Goal: Transaction & Acquisition: Purchase product/service

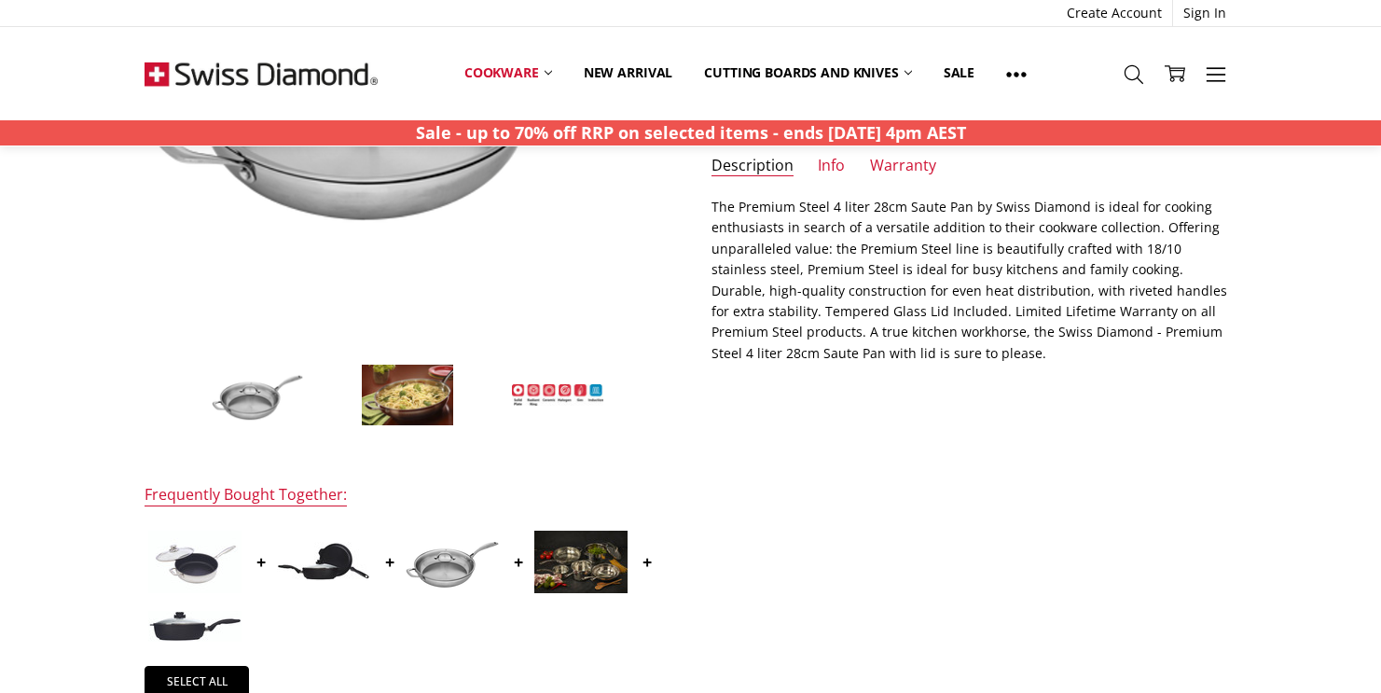
scroll to position [397, 0]
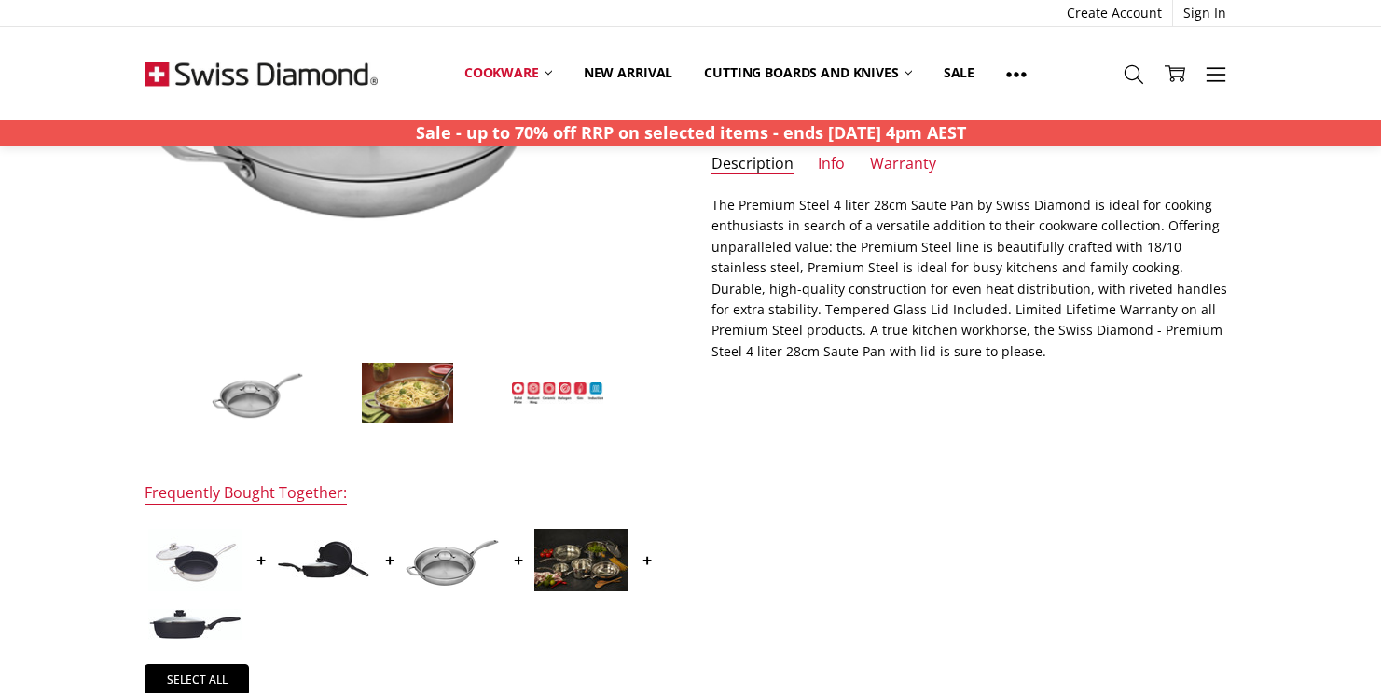
click at [410, 408] on img at bounding box center [407, 393] width 93 height 63
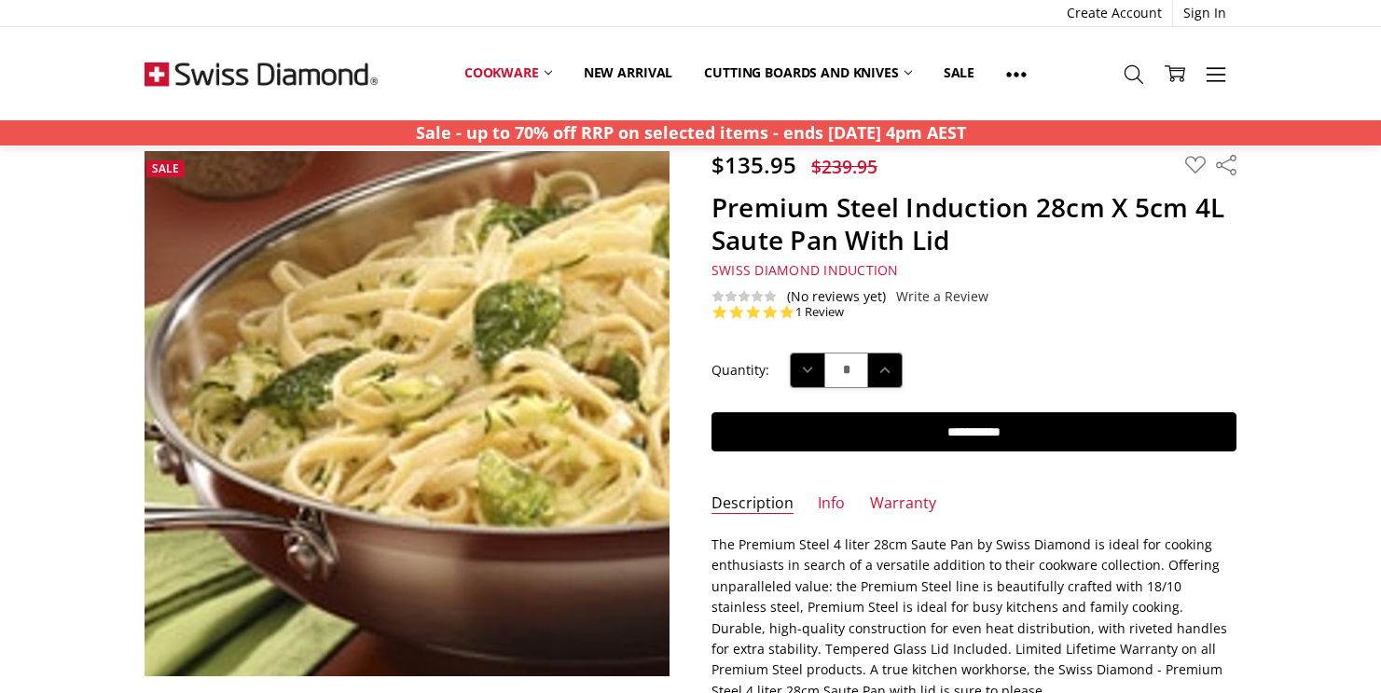
scroll to position [0, 0]
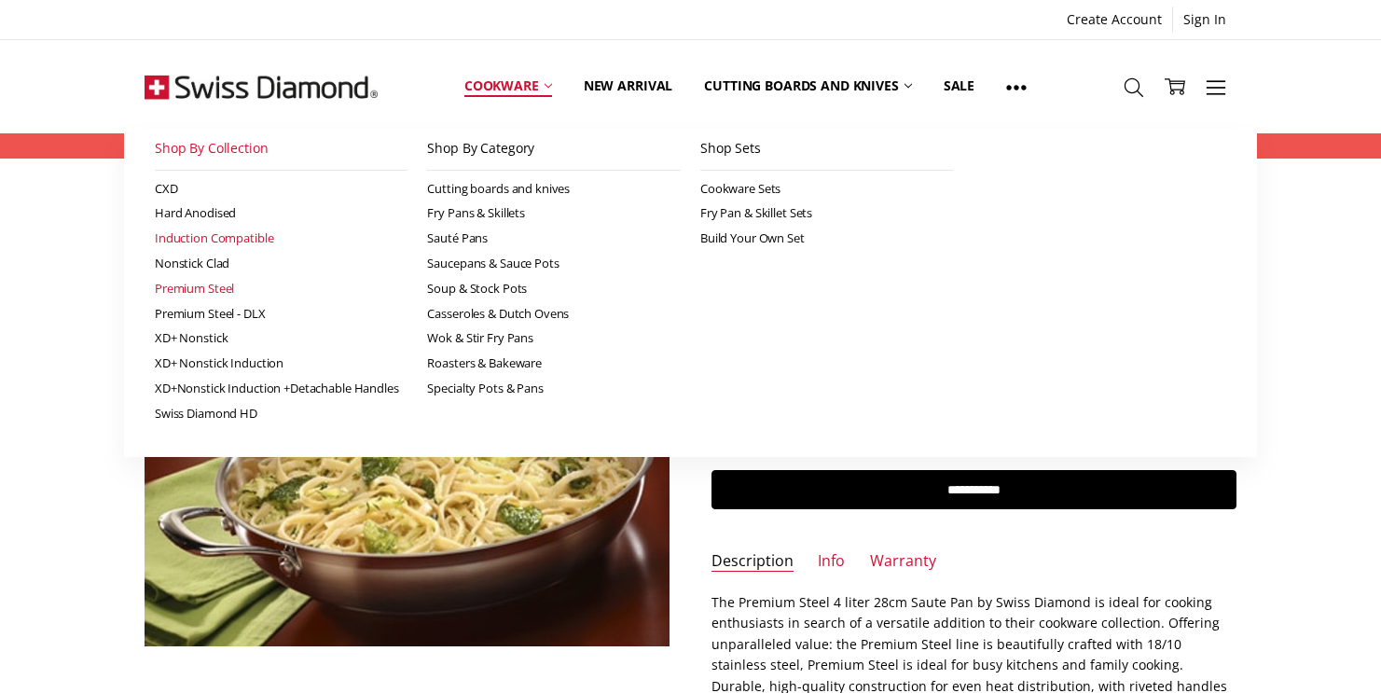
click at [205, 293] on link "Premium Steel" at bounding box center [282, 288] width 254 height 25
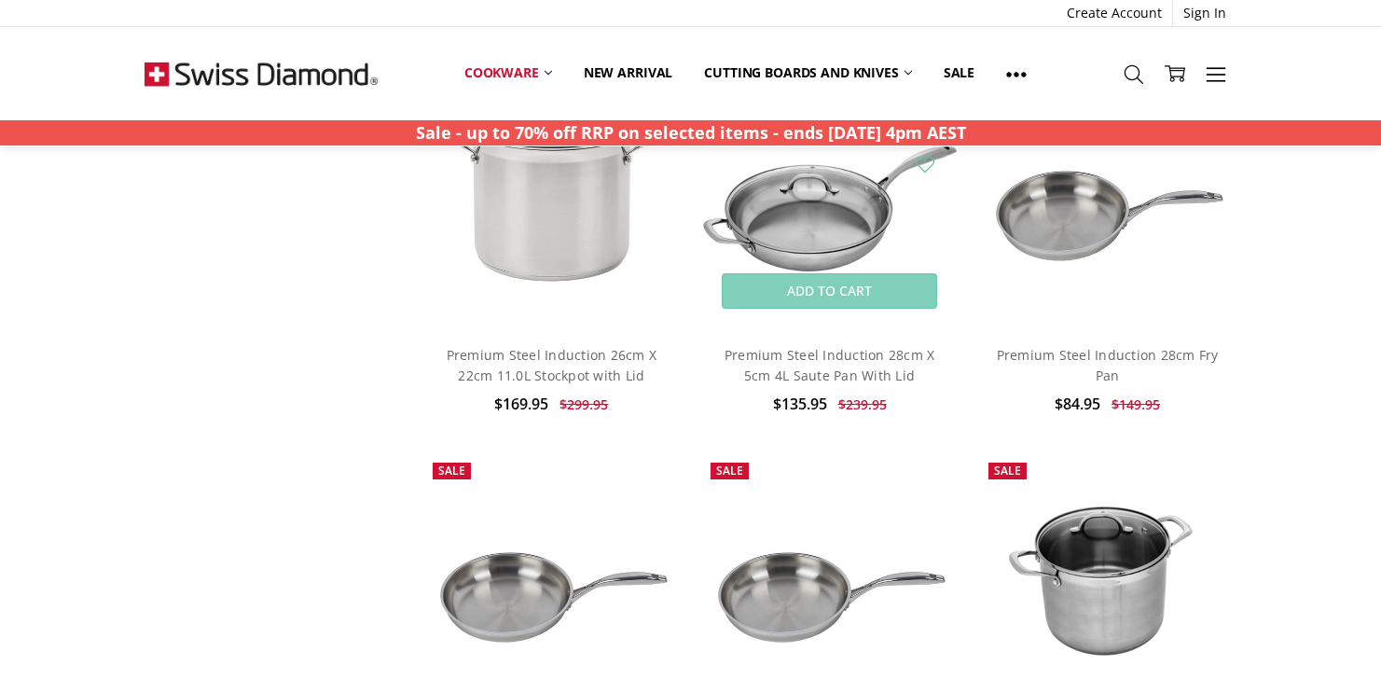
scroll to position [845, 0]
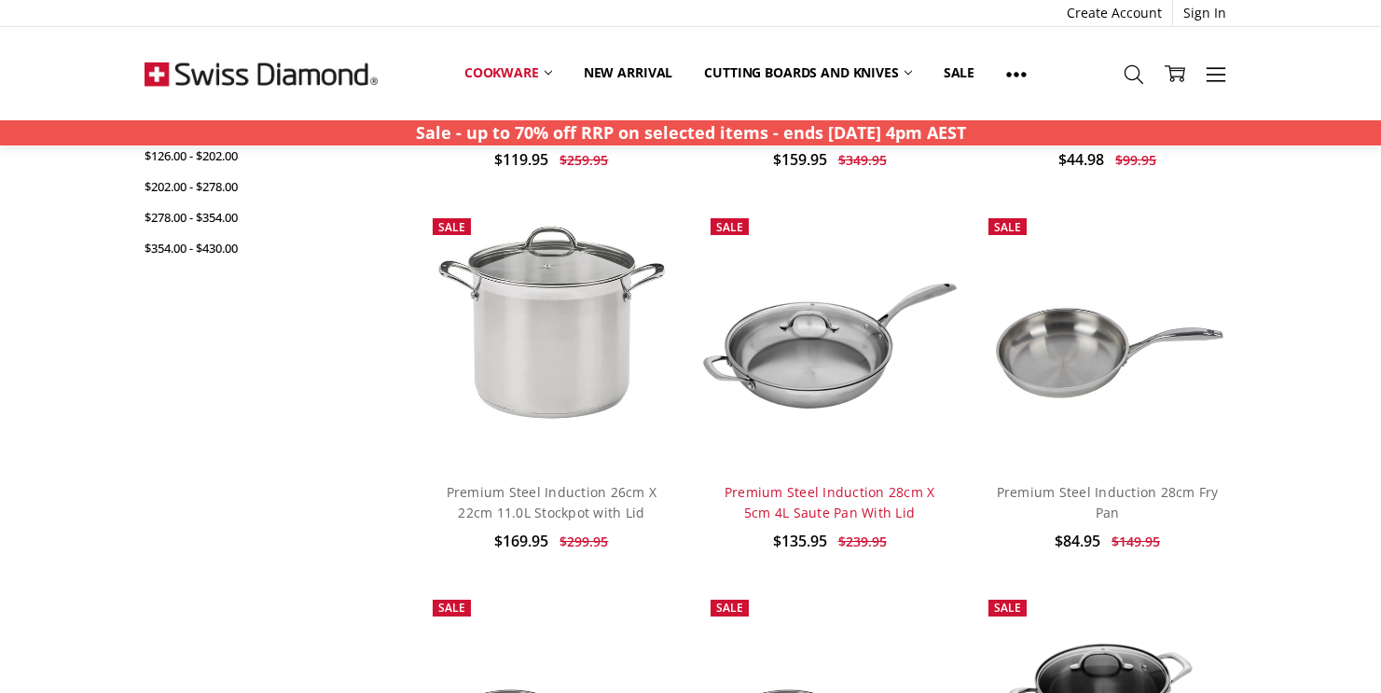
click at [855, 495] on link "Premium Steel Induction 28cm X 5cm 4L Saute Pan With Lid" at bounding box center [829, 502] width 211 height 38
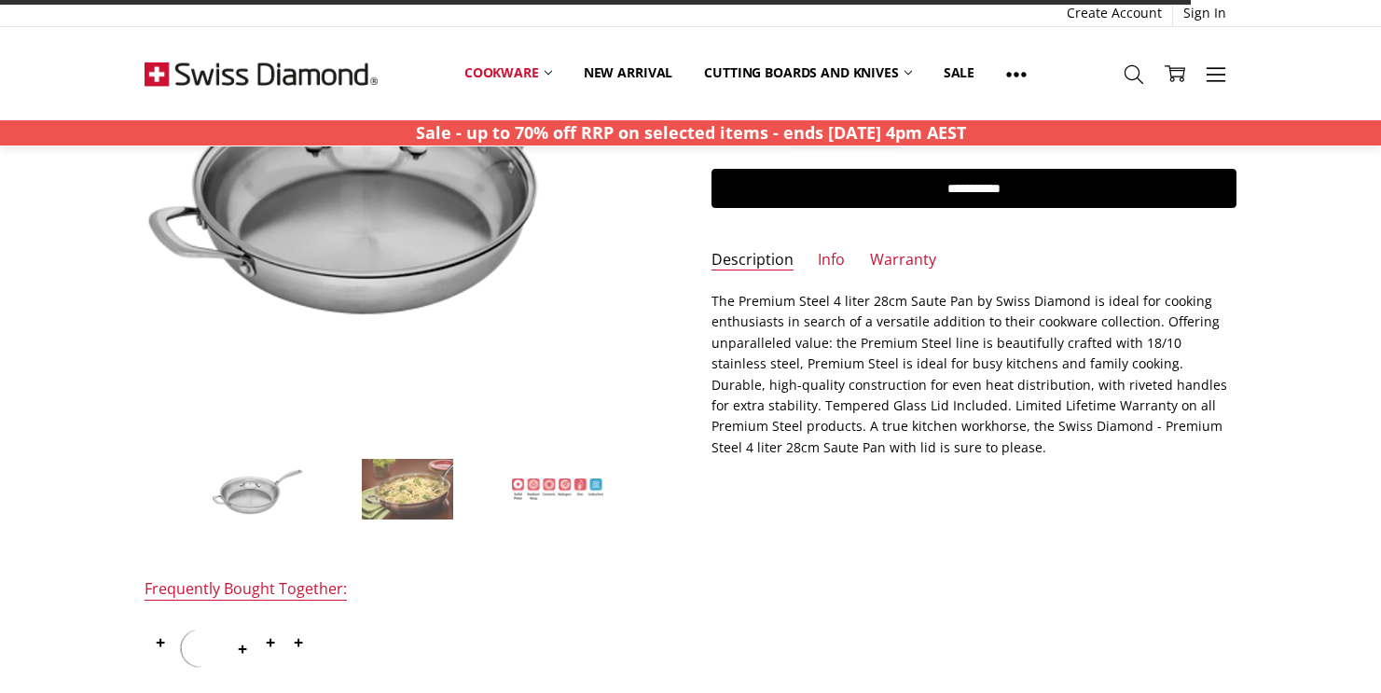
scroll to position [307, 0]
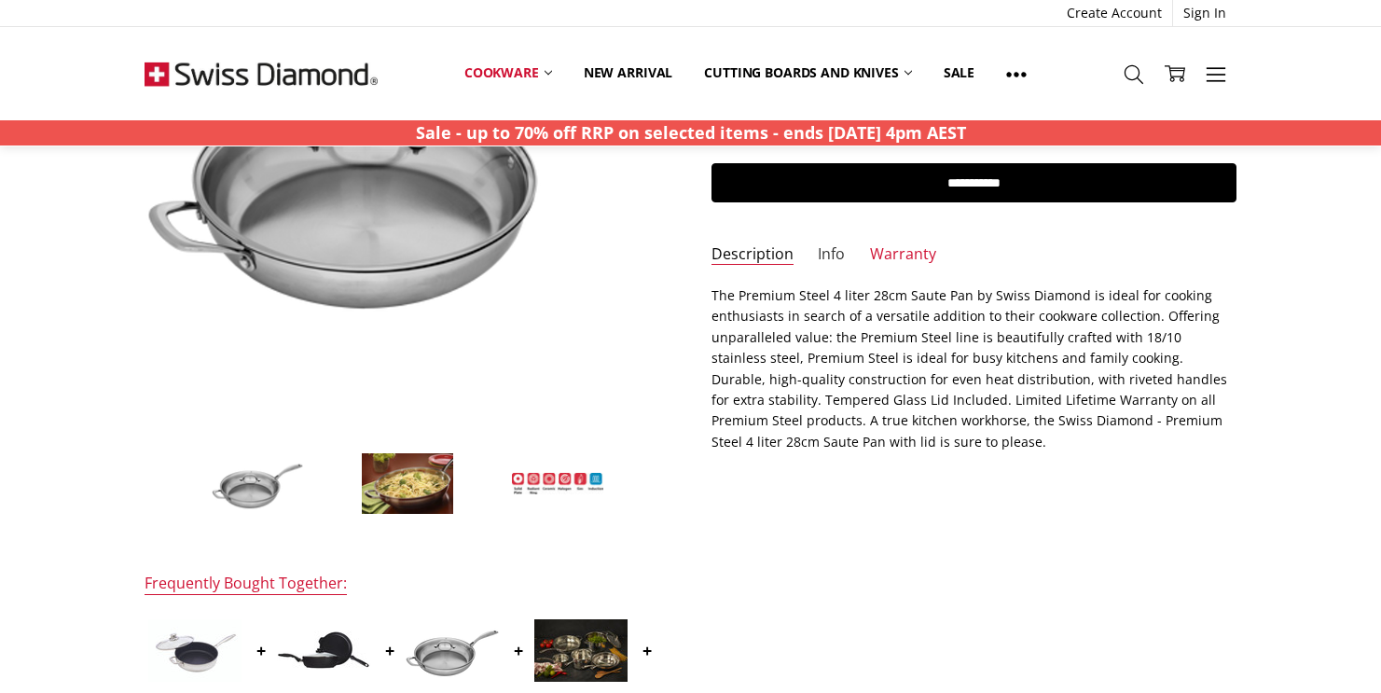
click at [818, 249] on link "Info" at bounding box center [831, 254] width 27 height 21
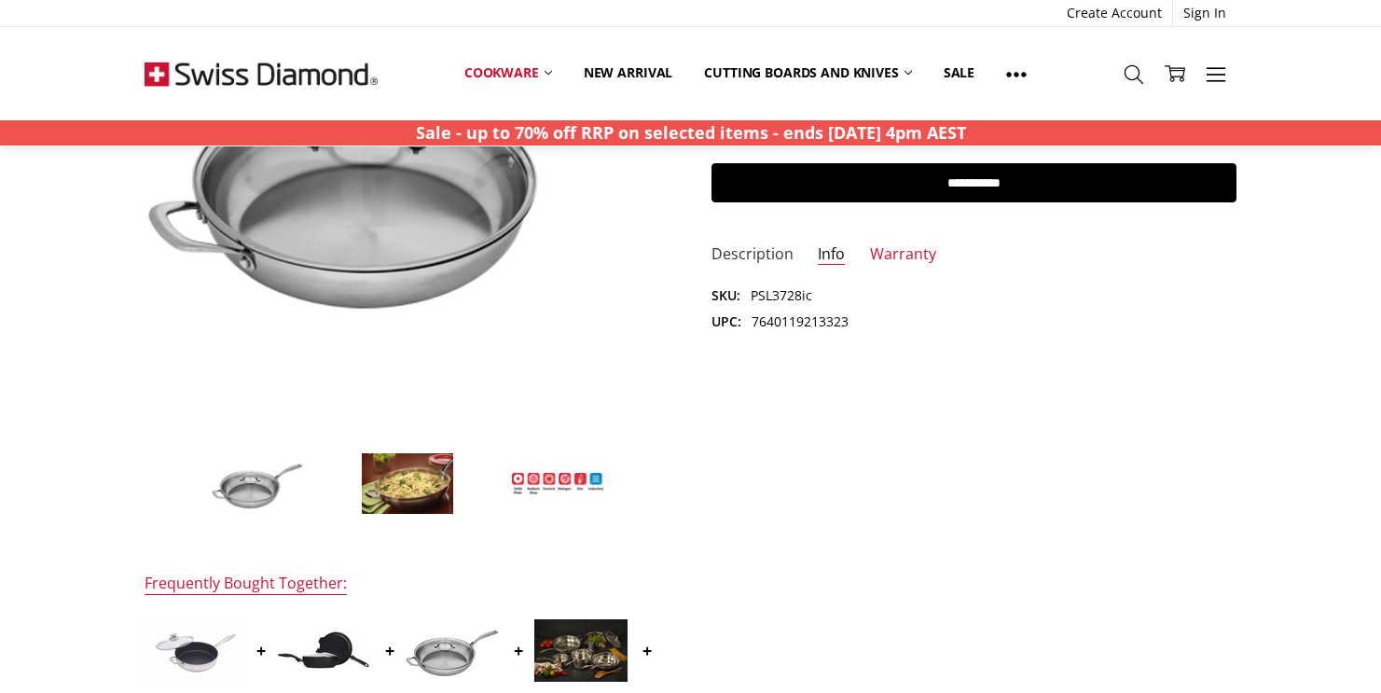
click at [783, 256] on link "Description" at bounding box center [752, 254] width 82 height 21
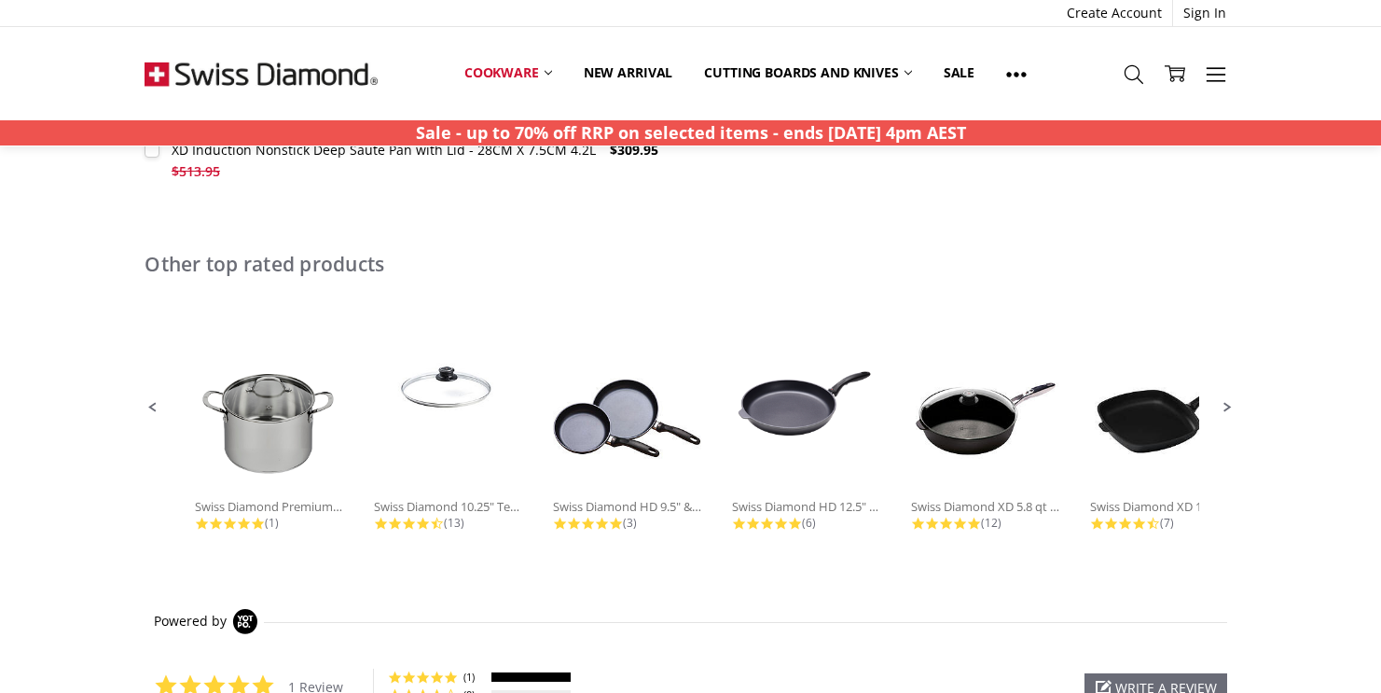
scroll to position [269, 0]
